Goal: Information Seeking & Learning: Find specific page/section

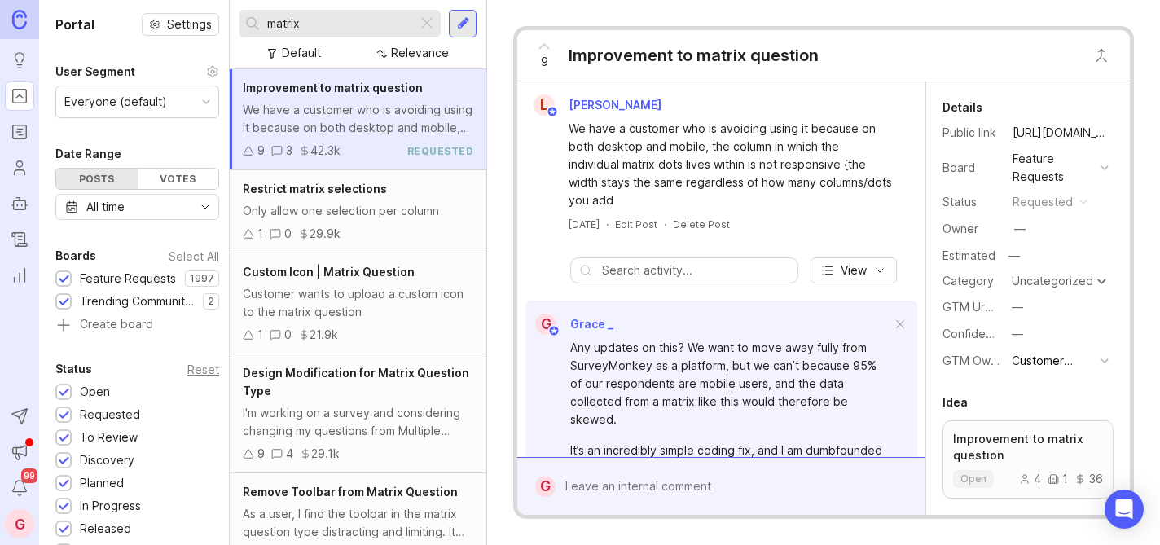
scroll to position [283, 0]
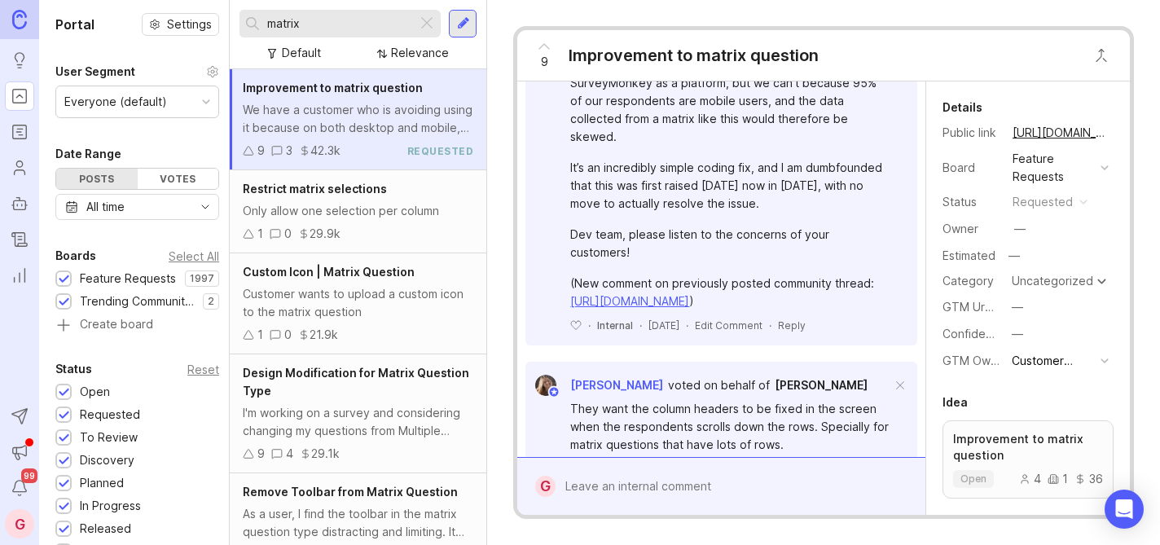
click at [426, 23] on div at bounding box center [427, 23] width 20 height 21
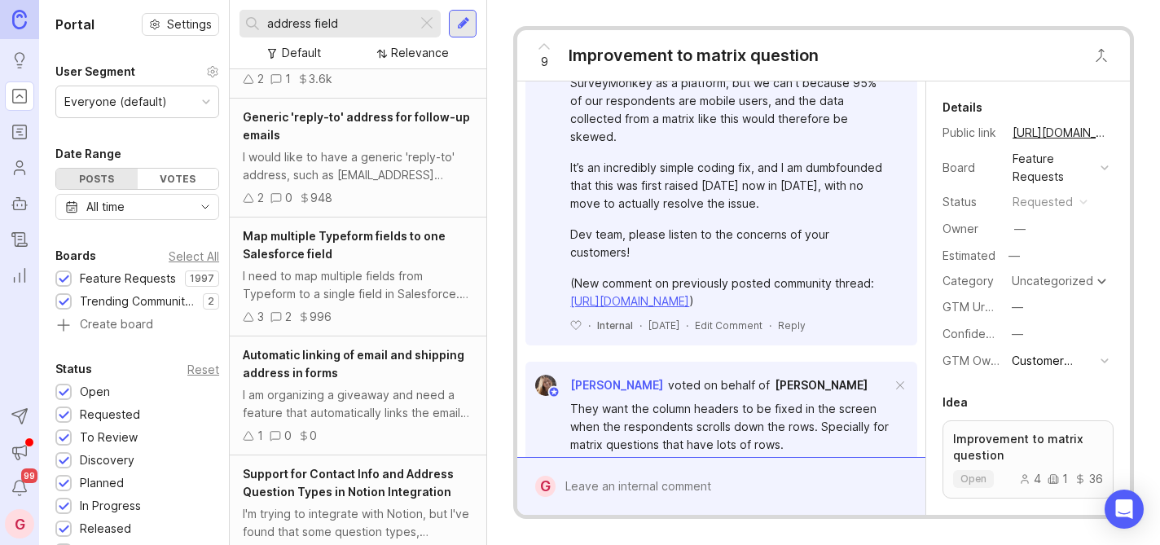
scroll to position [804, 0]
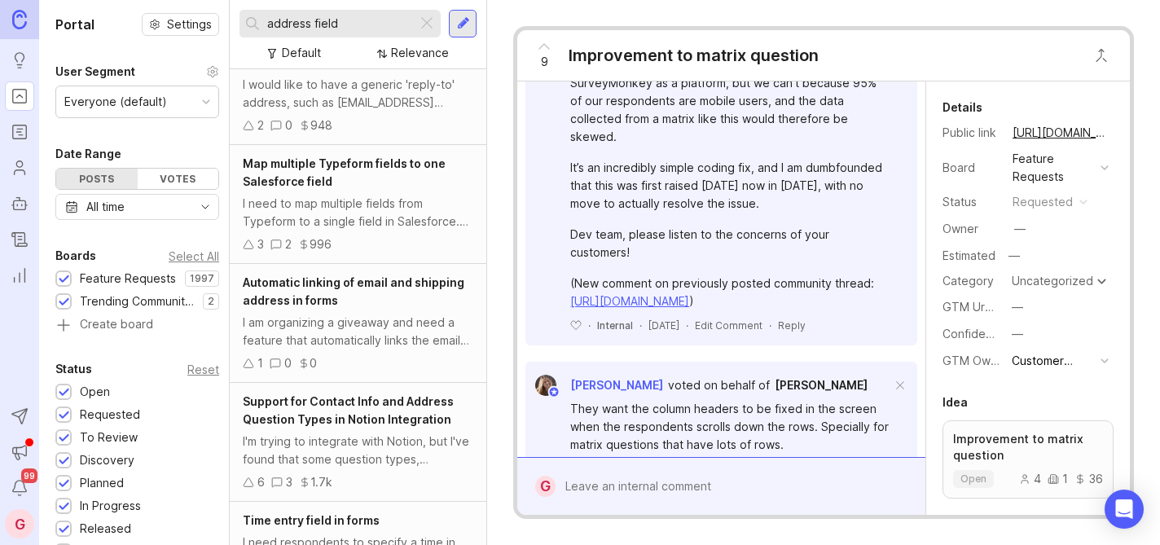
click at [264, 25] on div "address field" at bounding box center [328, 24] width 178 height 28
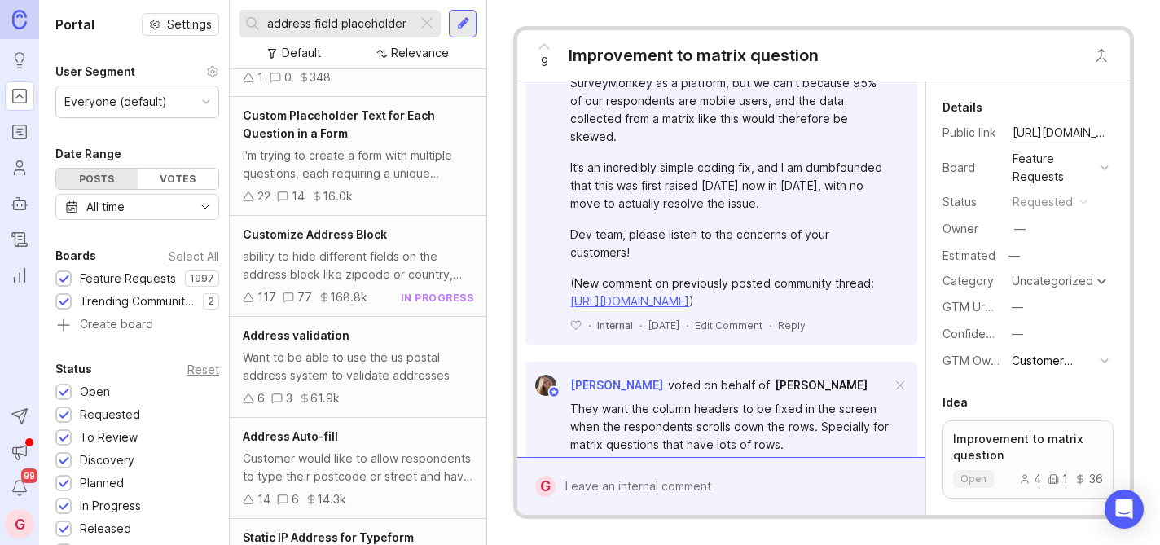
scroll to position [212, 0]
type input "address field placeholder"
click at [338, 236] on span "Customize Address Block" at bounding box center [315, 233] width 144 height 14
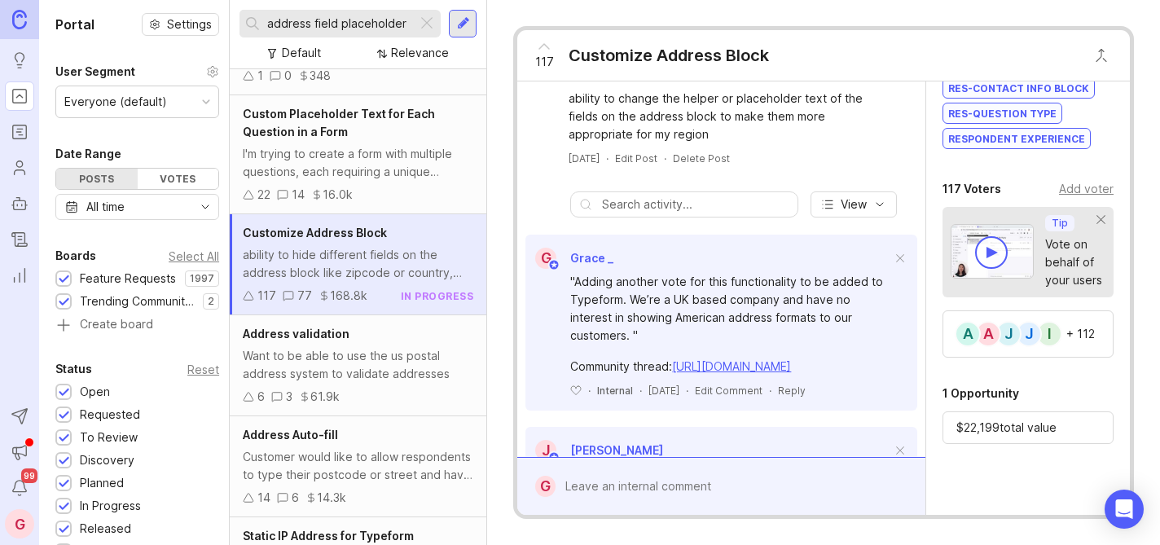
scroll to position [500, 0]
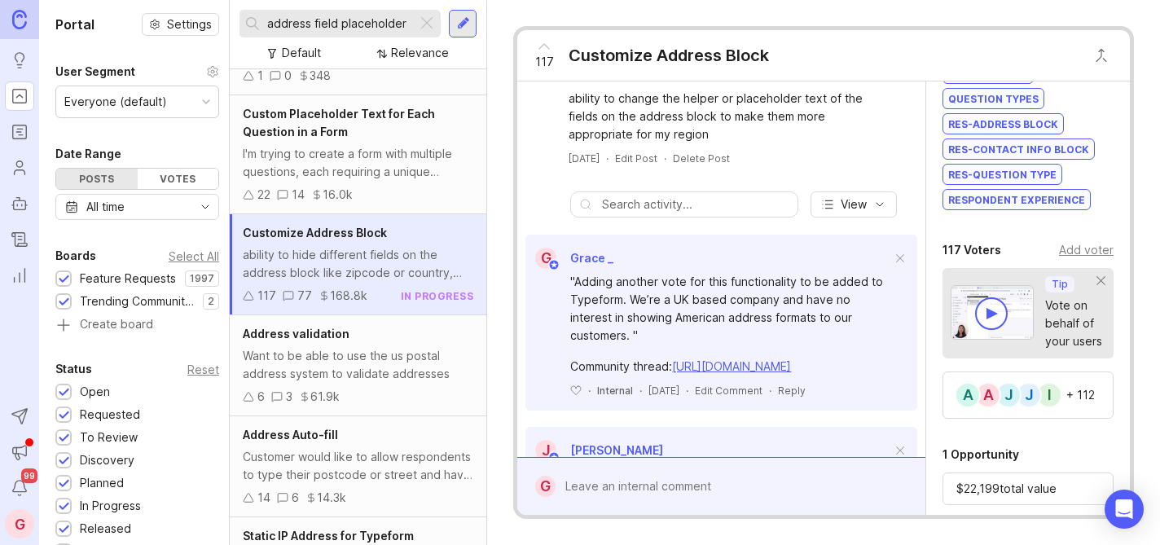
click at [1065, 259] on div "Add voter" at bounding box center [1086, 250] width 55 height 18
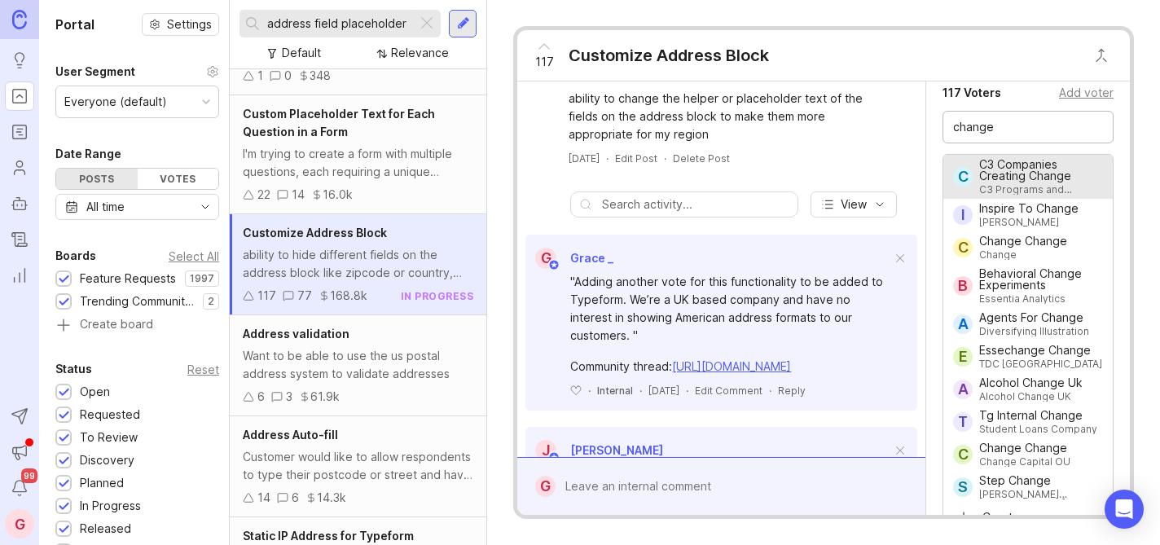
scroll to position [707, 0]
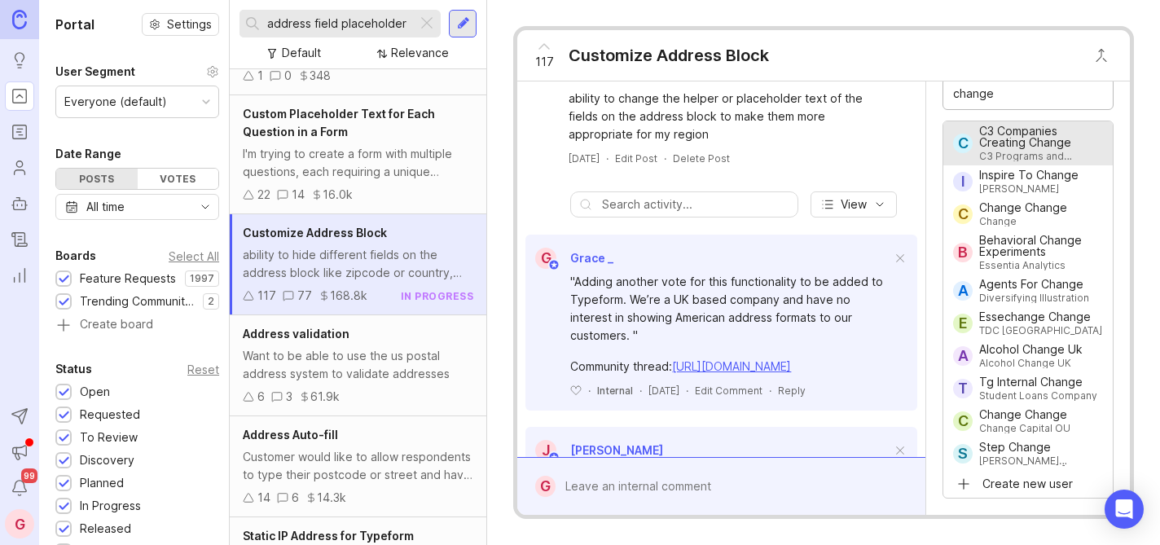
type input "change"
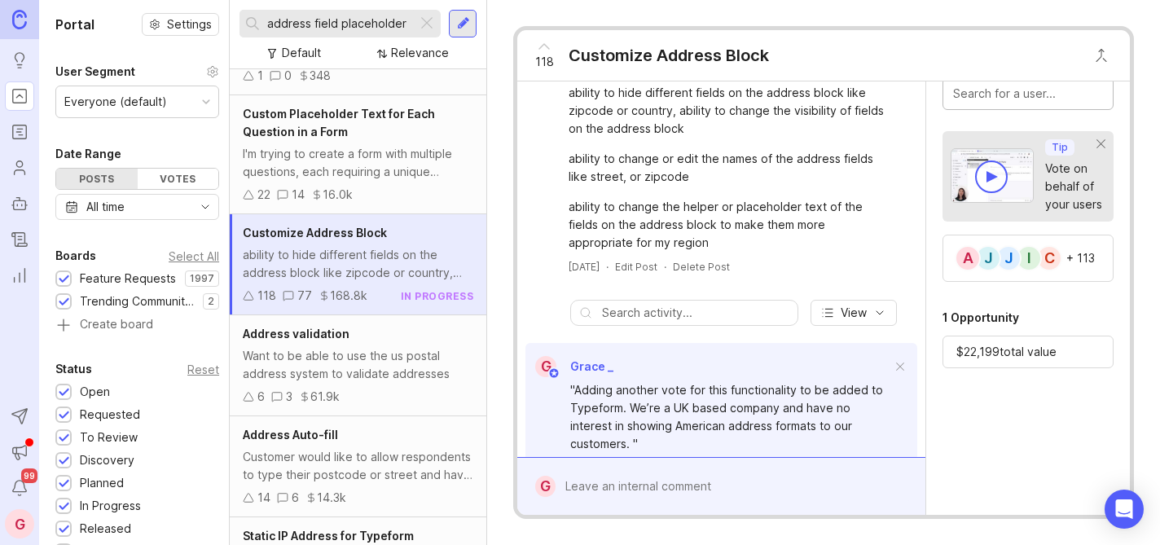
scroll to position [0, 0]
